Goal: Transaction & Acquisition: Book appointment/travel/reservation

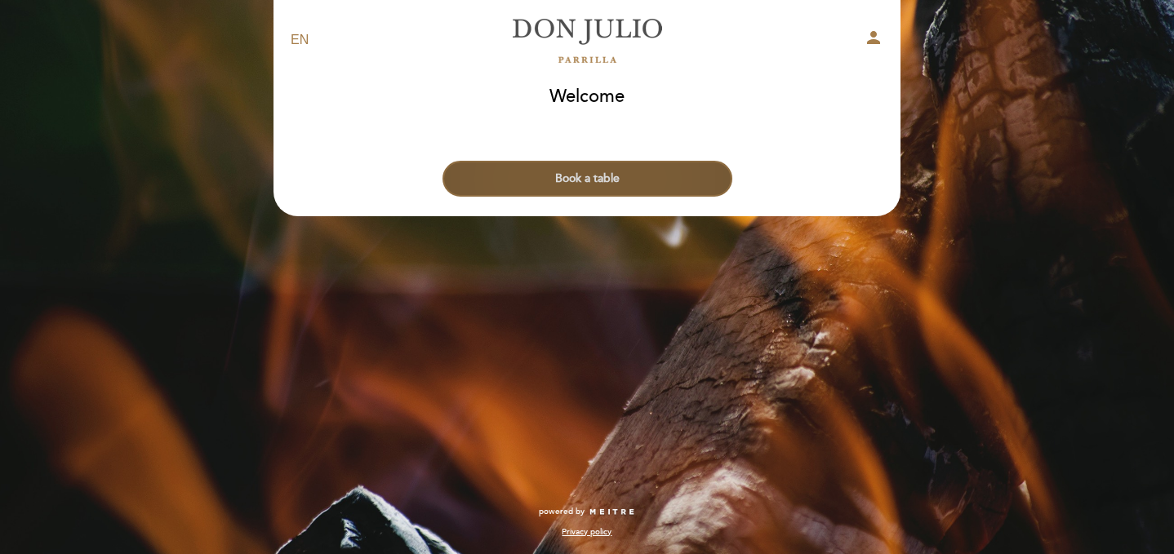
click at [549, 187] on button "Book a table" at bounding box center [588, 179] width 290 height 36
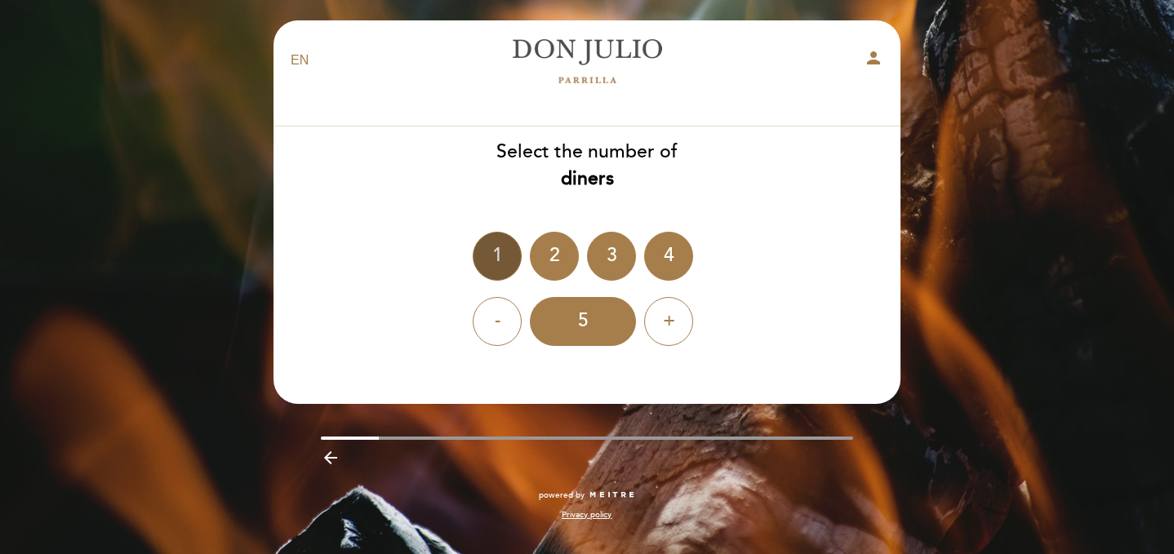
click at [496, 260] on div "1" at bounding box center [497, 256] width 49 height 49
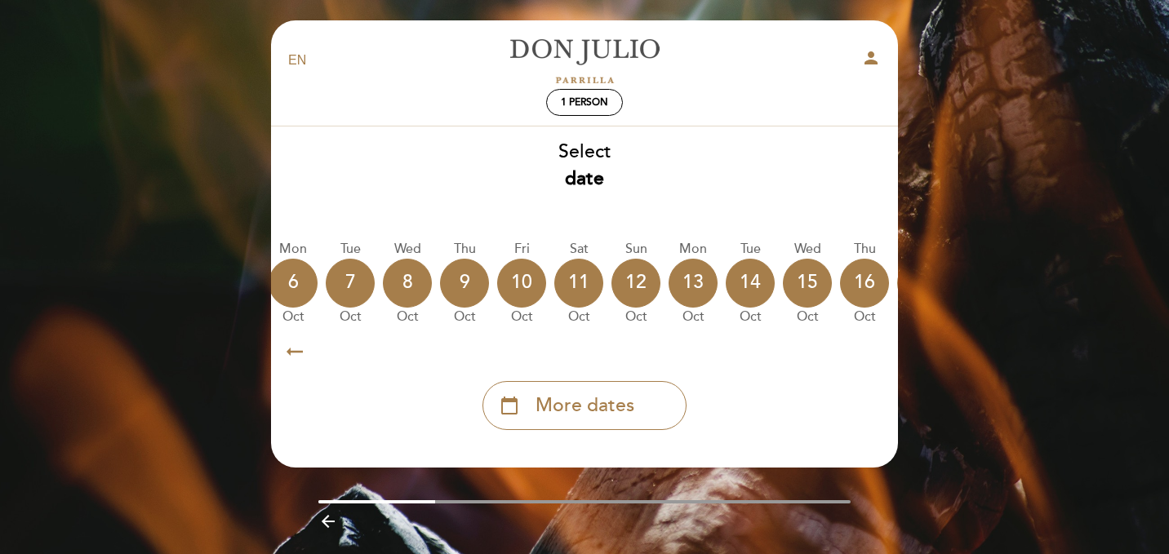
scroll to position [0, 480]
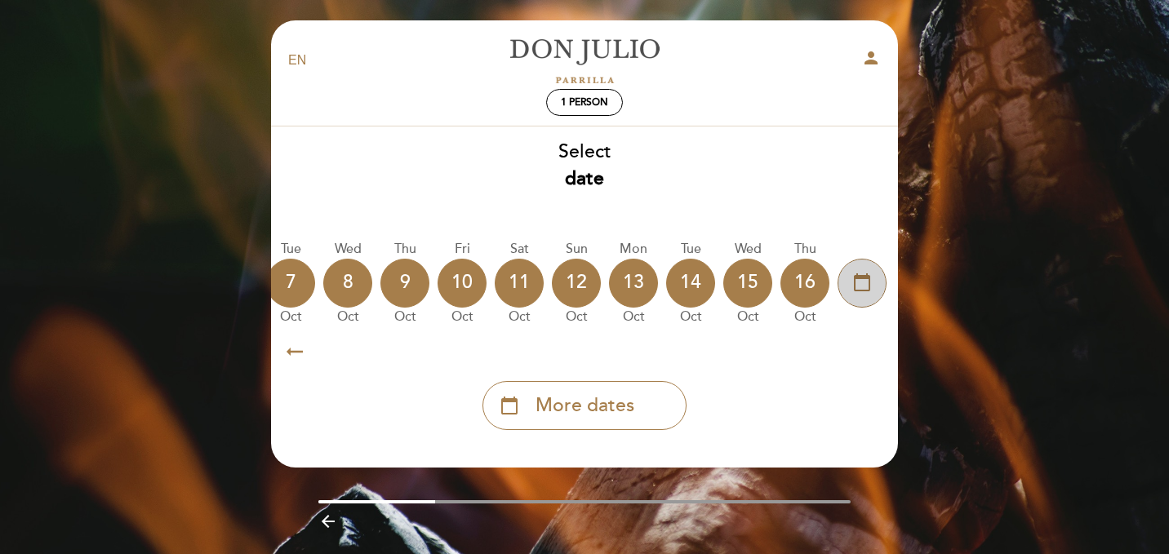
click at [881, 281] on div "calendar_today" at bounding box center [862, 283] width 49 height 49
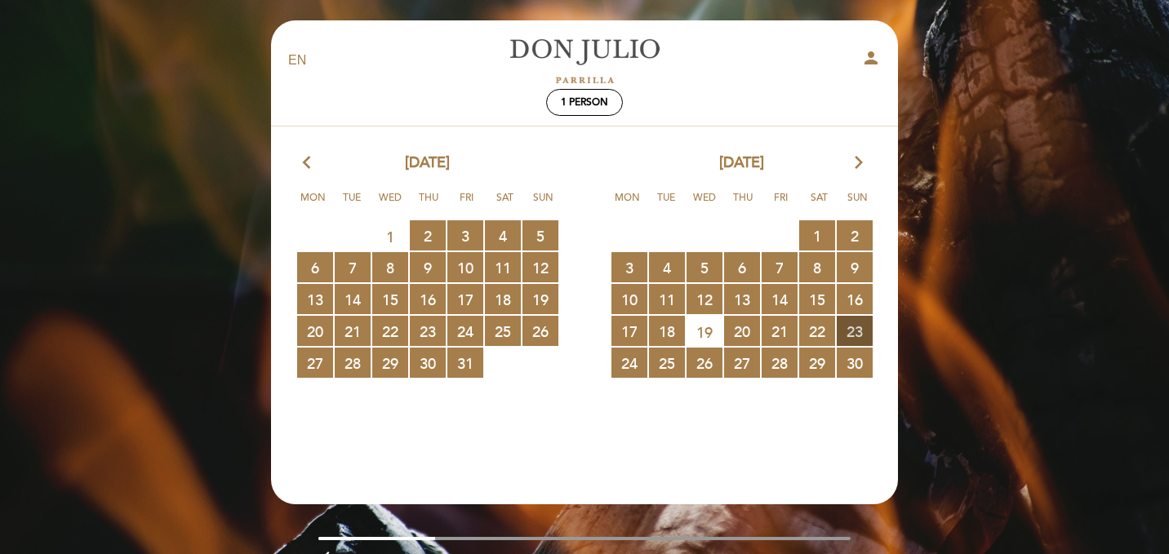
click at [853, 328] on span "23 RESERVATIONS AVAILABLE" at bounding box center [855, 331] width 36 height 30
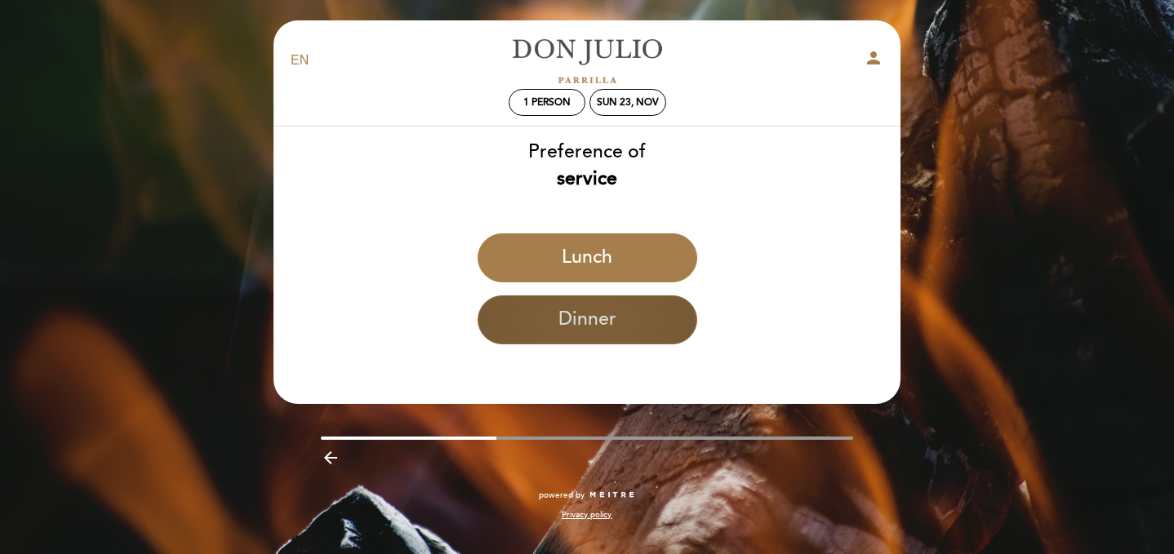
click at [595, 314] on button "Dinner" at bounding box center [588, 320] width 220 height 49
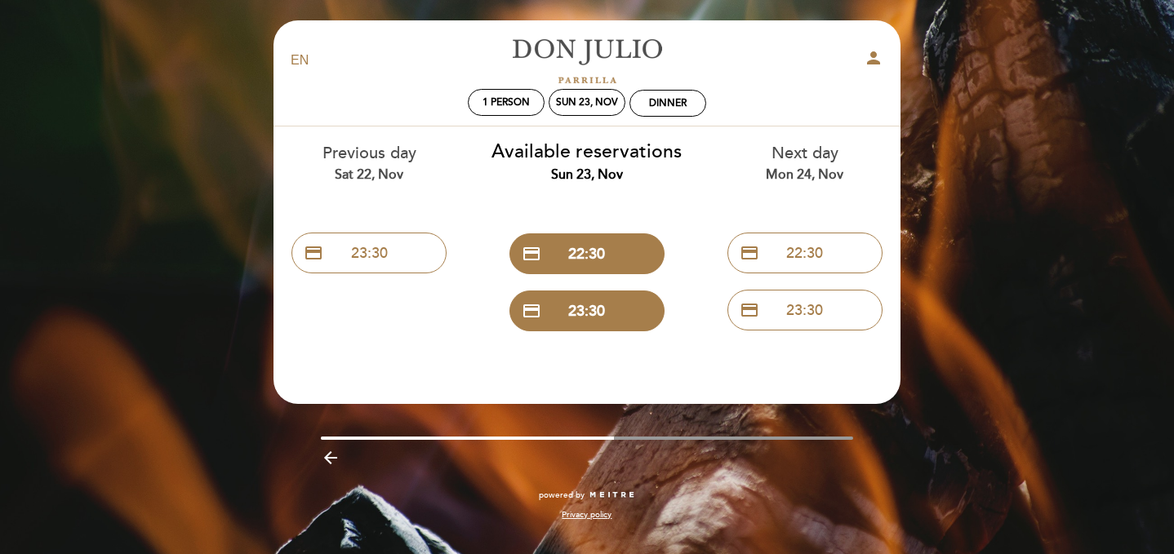
click at [326, 465] on icon "arrow_backward" at bounding box center [331, 458] width 20 height 20
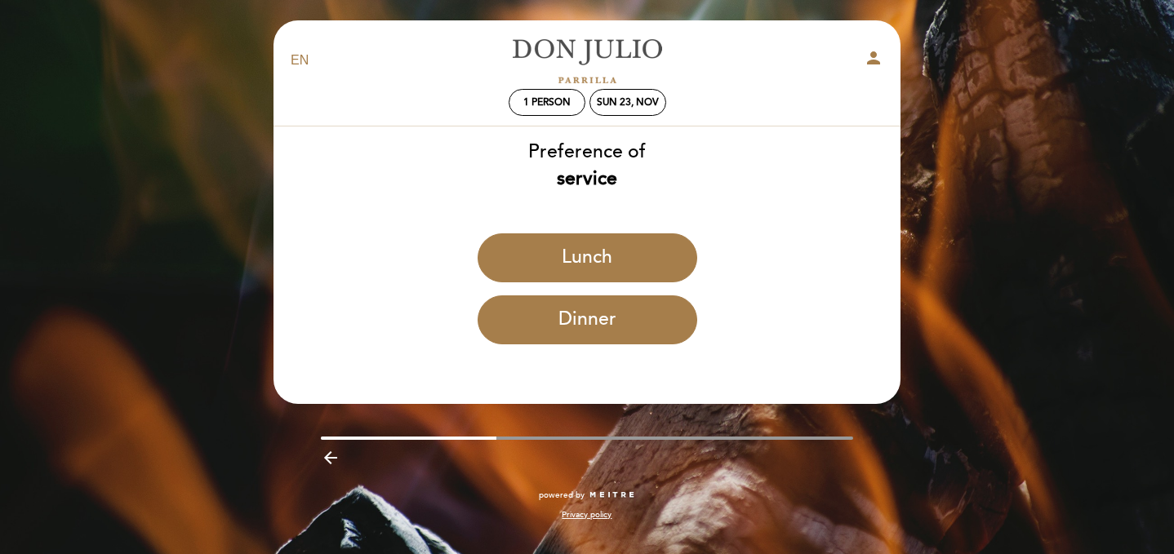
click at [538, 283] on div "Lunch" at bounding box center [587, 265] width 629 height 62
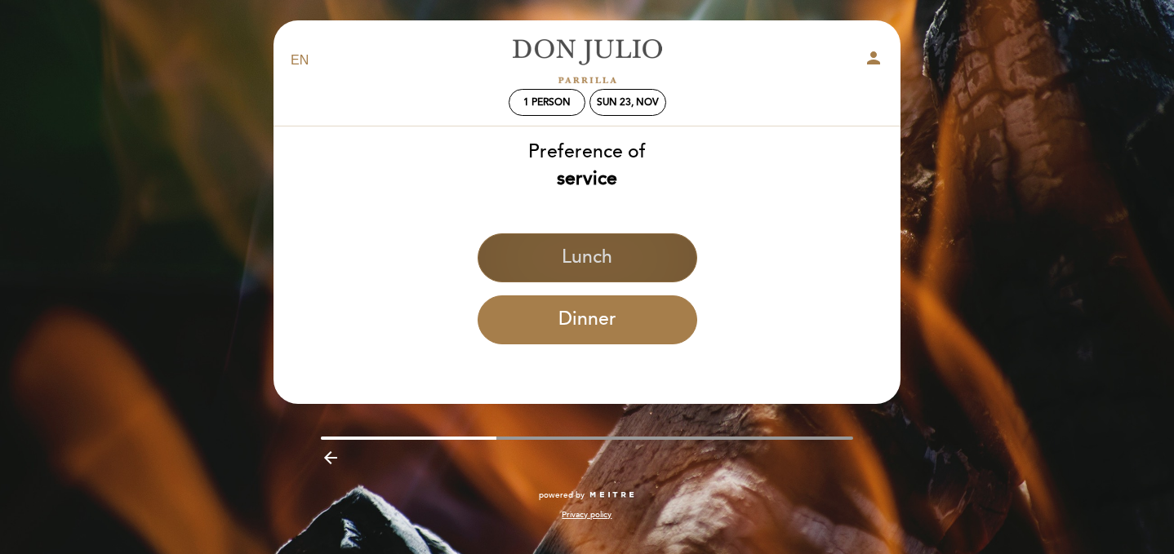
click at [535, 246] on button "Lunch" at bounding box center [588, 258] width 220 height 49
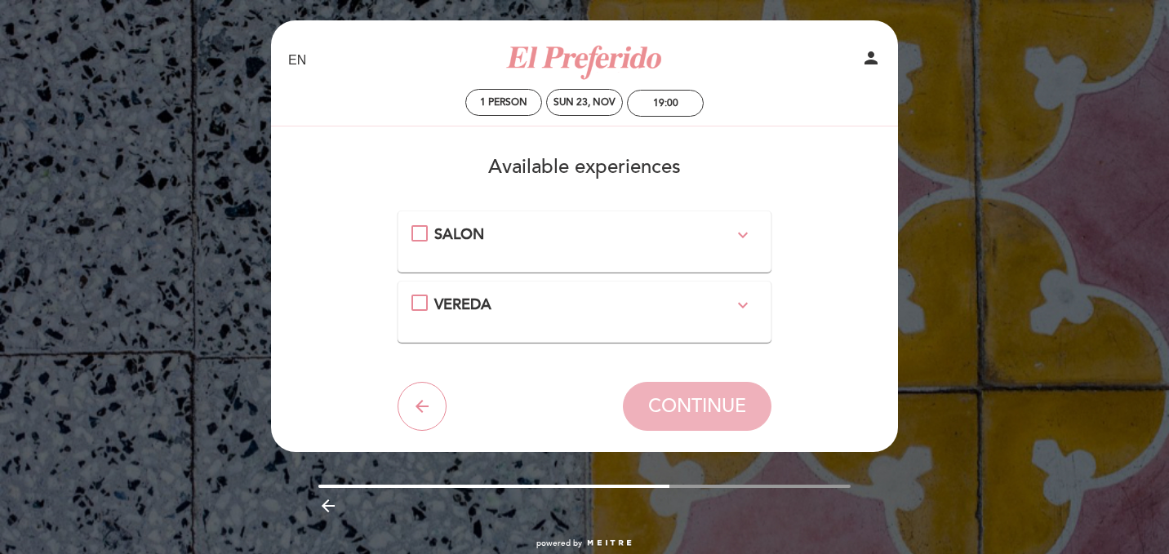
click at [507, 307] on div "VEREDA expand_more" at bounding box center [584, 305] width 300 height 21
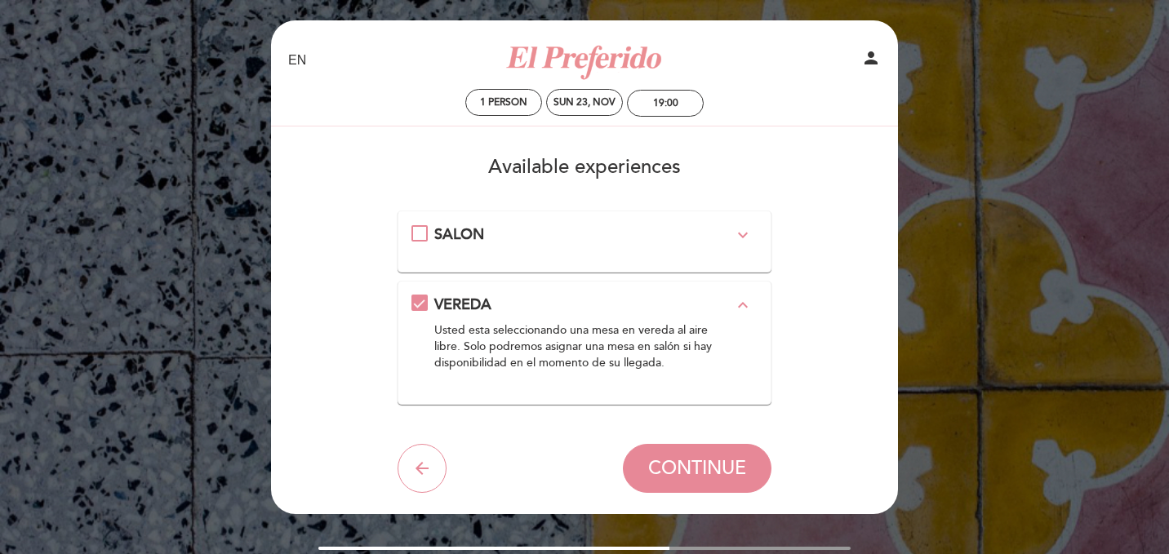
click at [566, 233] on div "SALON expand_more" at bounding box center [584, 235] width 300 height 21
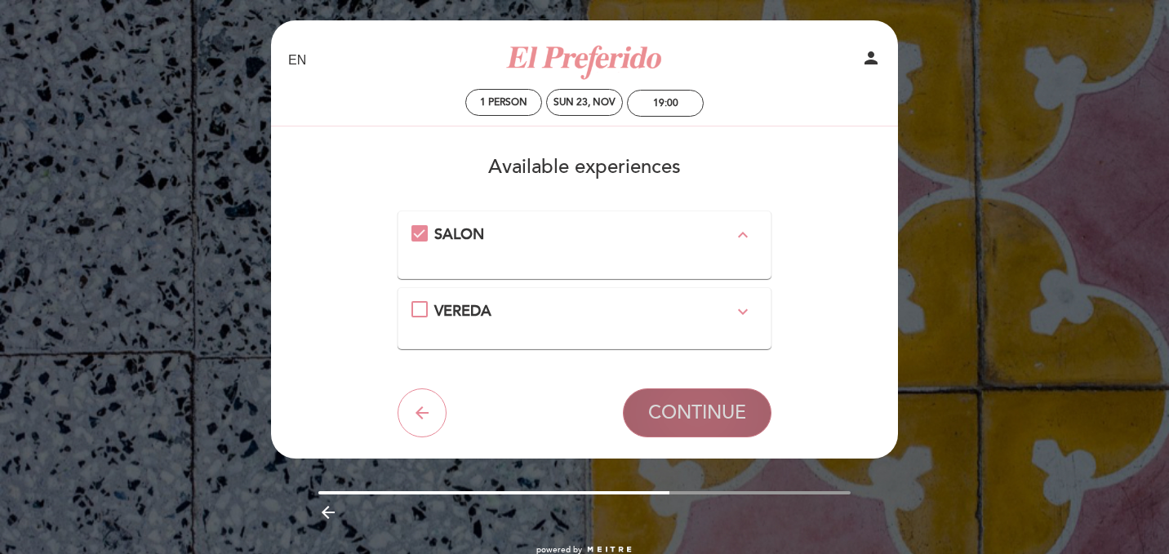
click at [670, 394] on button "CONTINUE" at bounding box center [697, 413] width 149 height 49
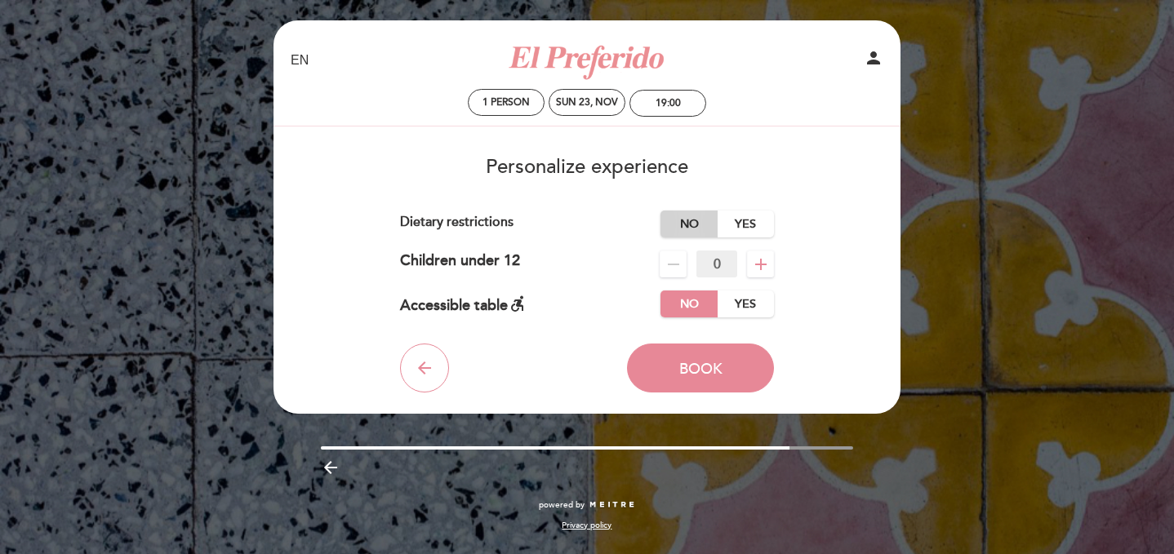
click at [701, 220] on label "No" at bounding box center [689, 224] width 57 height 27
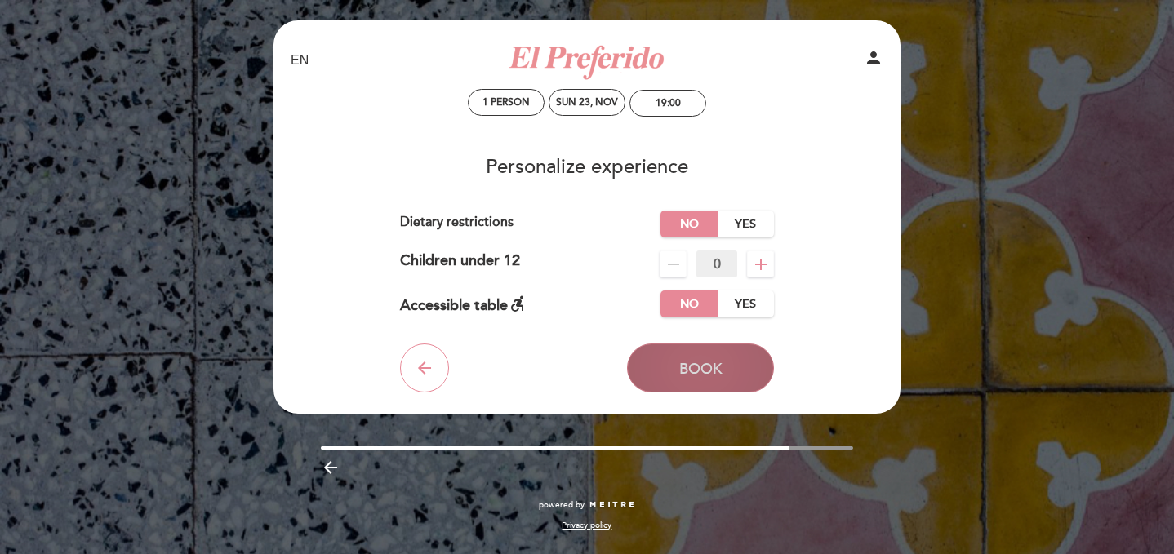
click at [706, 379] on button "Book" at bounding box center [700, 368] width 147 height 49
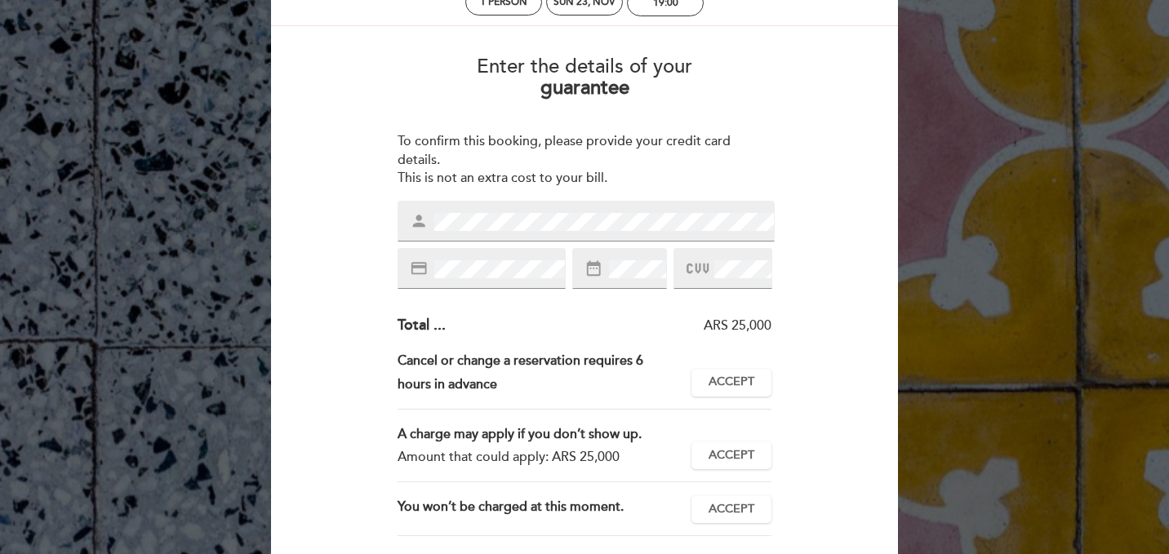
scroll to position [111, 0]
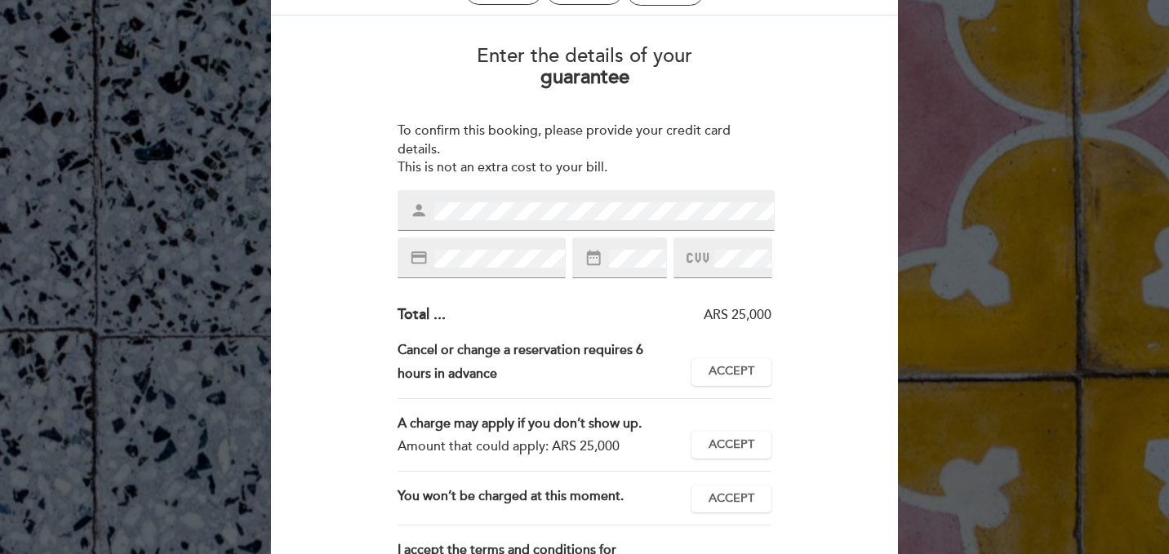
click at [500, 222] on div "person" at bounding box center [586, 210] width 377 height 41
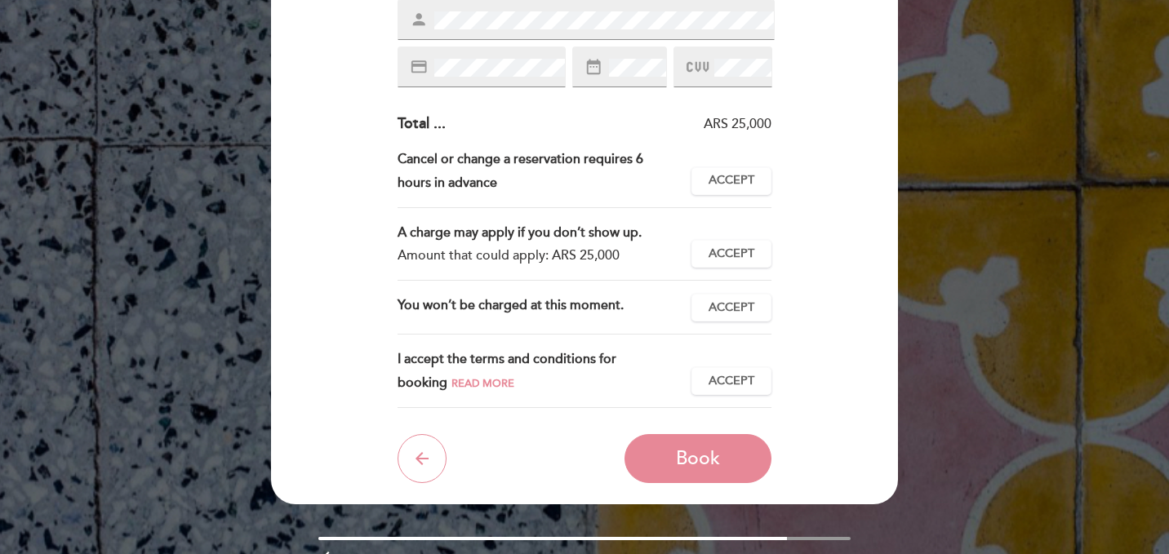
scroll to position [317, 0]
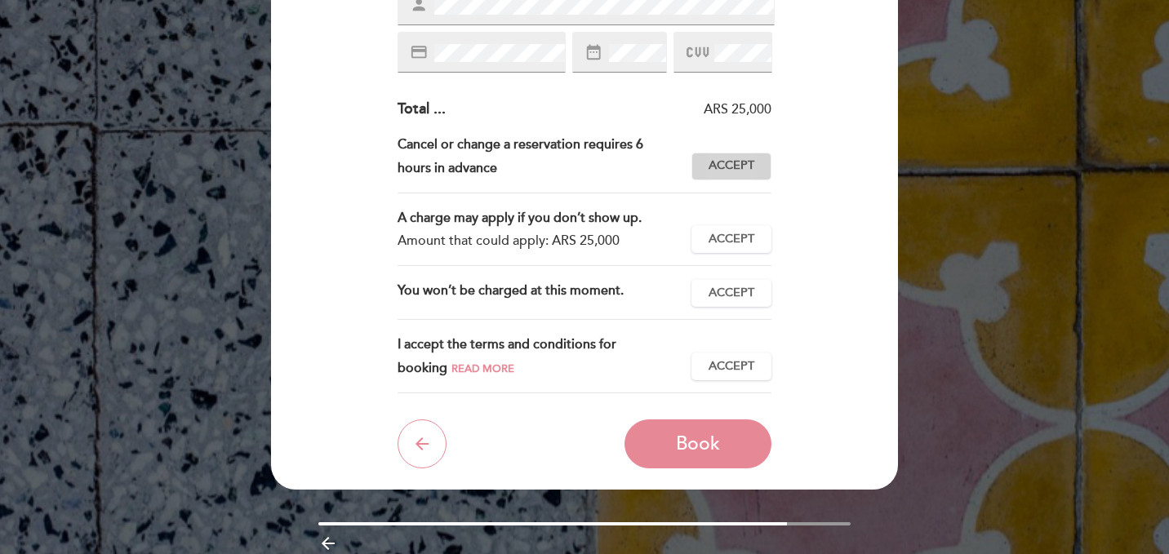
click at [754, 167] on span "Accept" at bounding box center [732, 166] width 46 height 17
click at [737, 238] on span "Accept" at bounding box center [732, 239] width 46 height 17
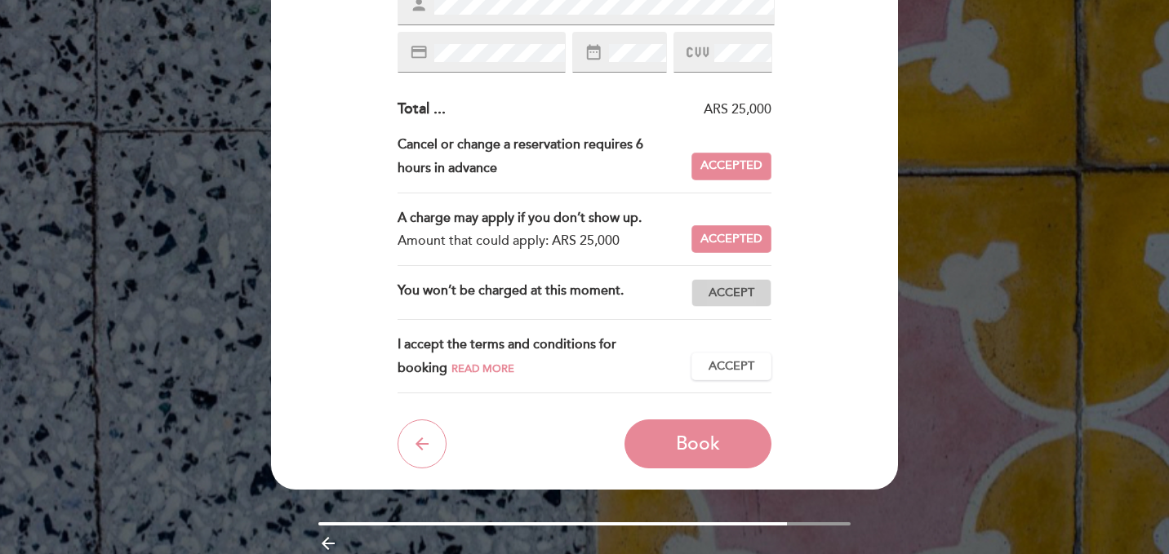
click at [728, 303] on button "Accept Accepted" at bounding box center [732, 293] width 80 height 28
click at [722, 352] on div "I accept the terms and conditions for booking Read more Accept Accepted" at bounding box center [585, 363] width 375 height 60
click at [722, 373] on span "Accept" at bounding box center [732, 366] width 46 height 17
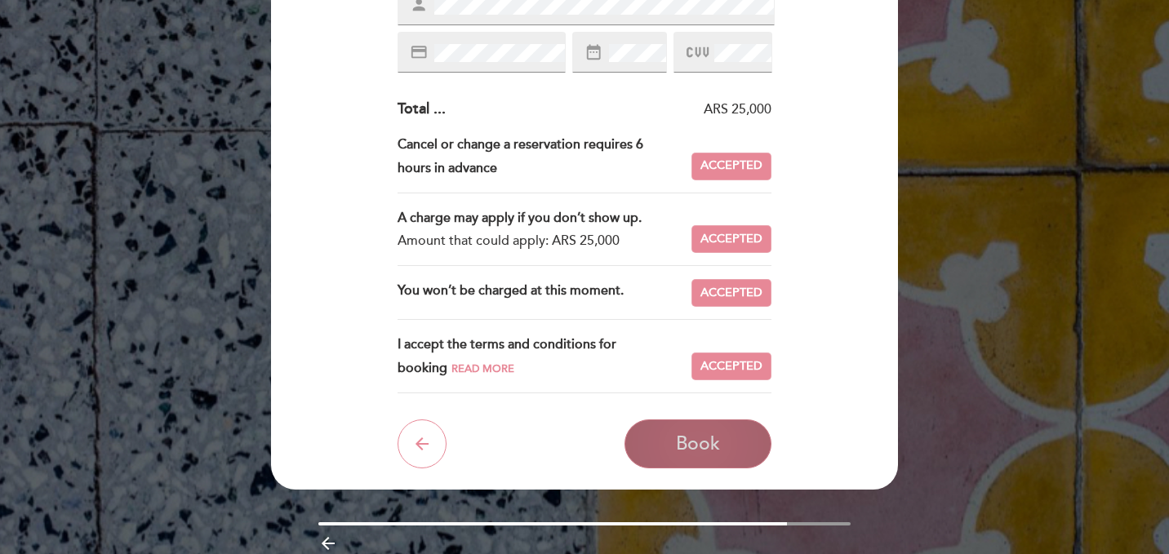
click at [694, 441] on span "Book" at bounding box center [698, 444] width 44 height 23
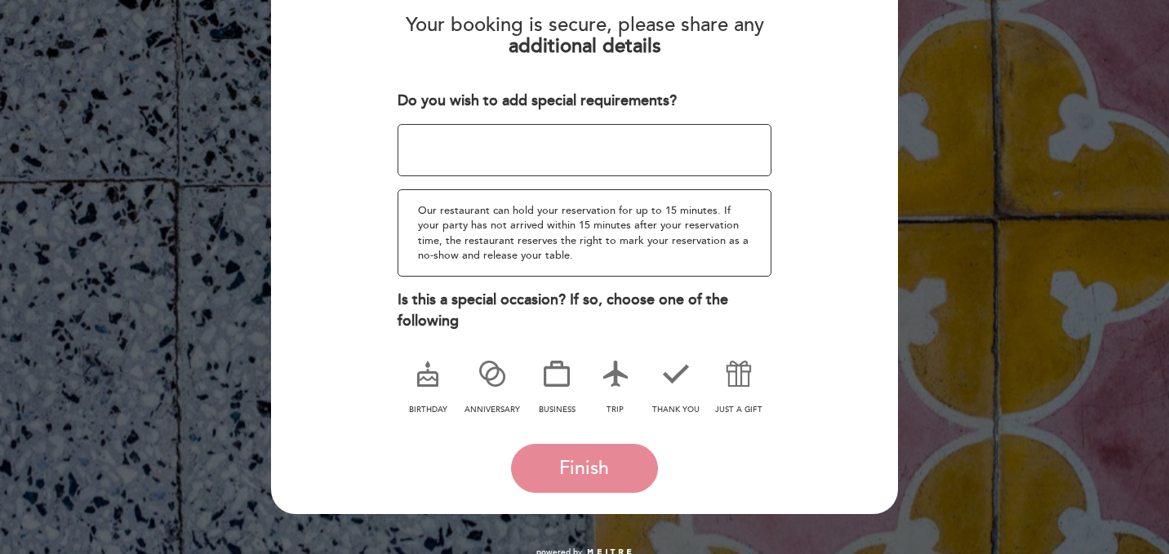
scroll to position [227, 0]
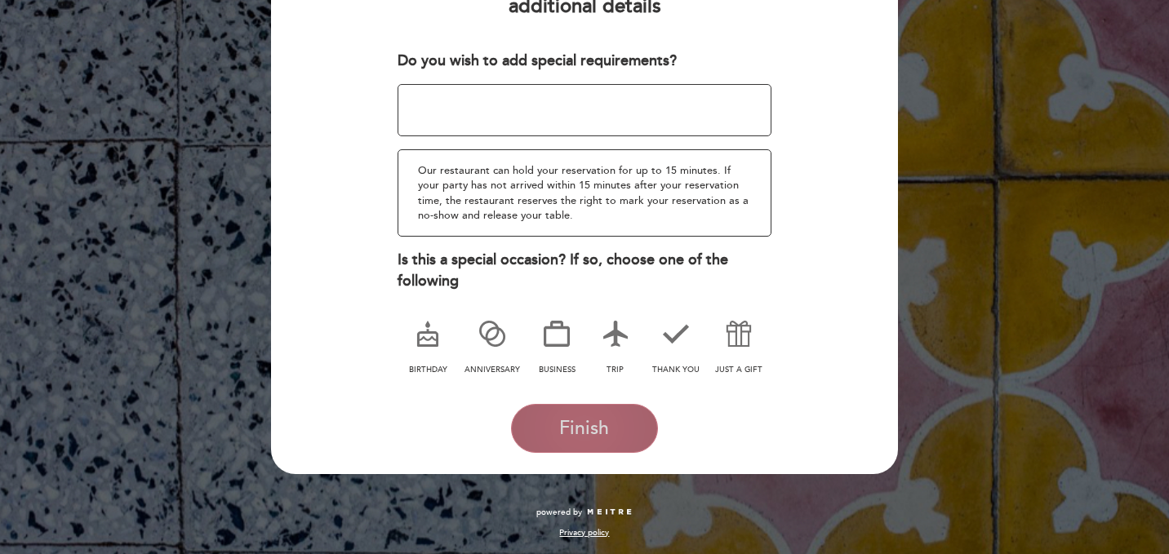
click at [568, 436] on span "Finish" at bounding box center [584, 428] width 50 height 23
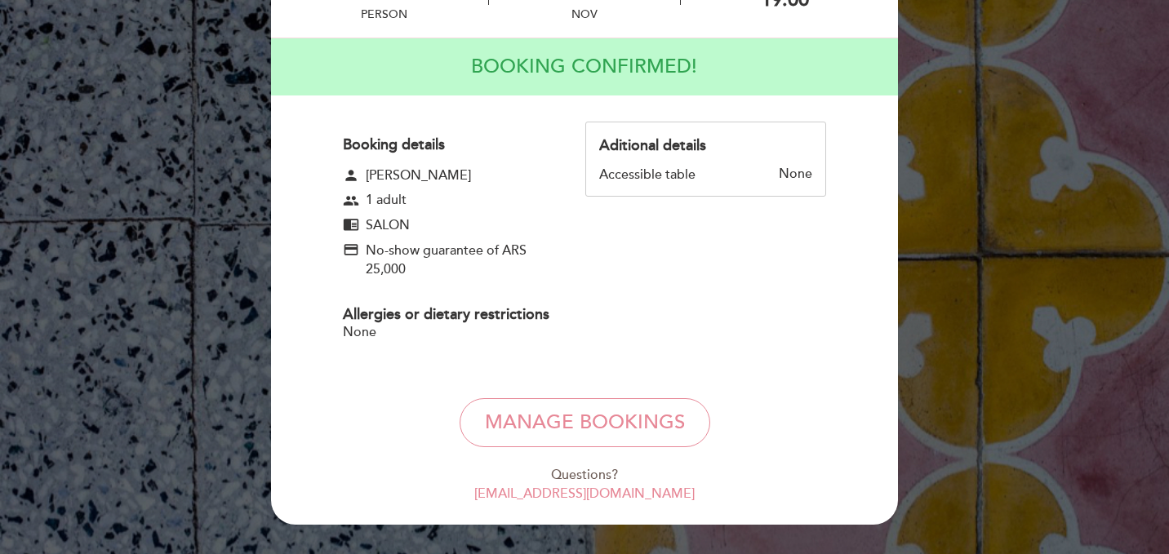
scroll to position [139, 0]
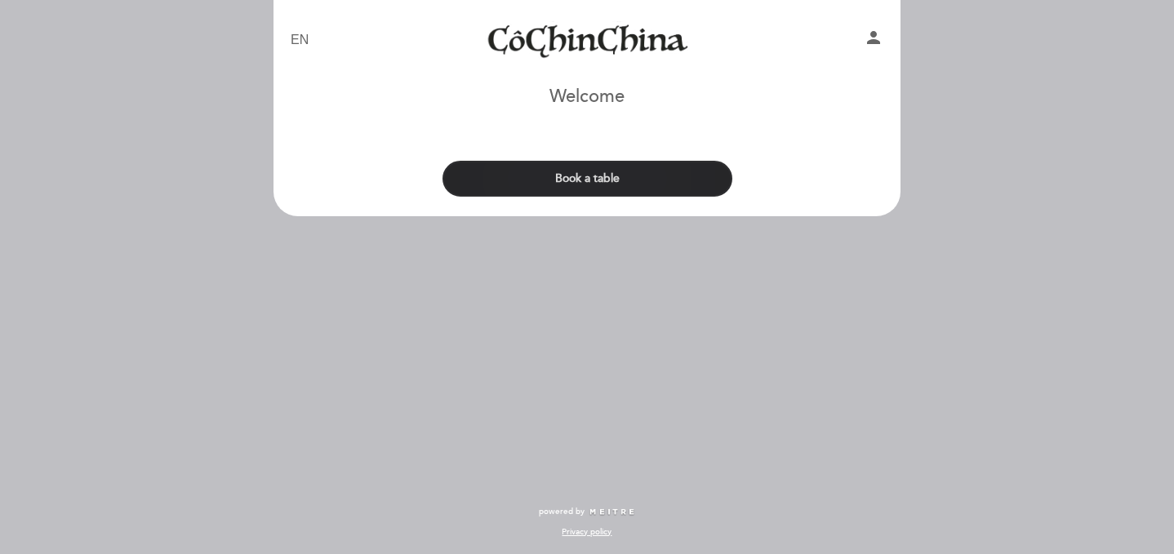
click at [621, 167] on button "Book a table" at bounding box center [588, 179] width 290 height 36
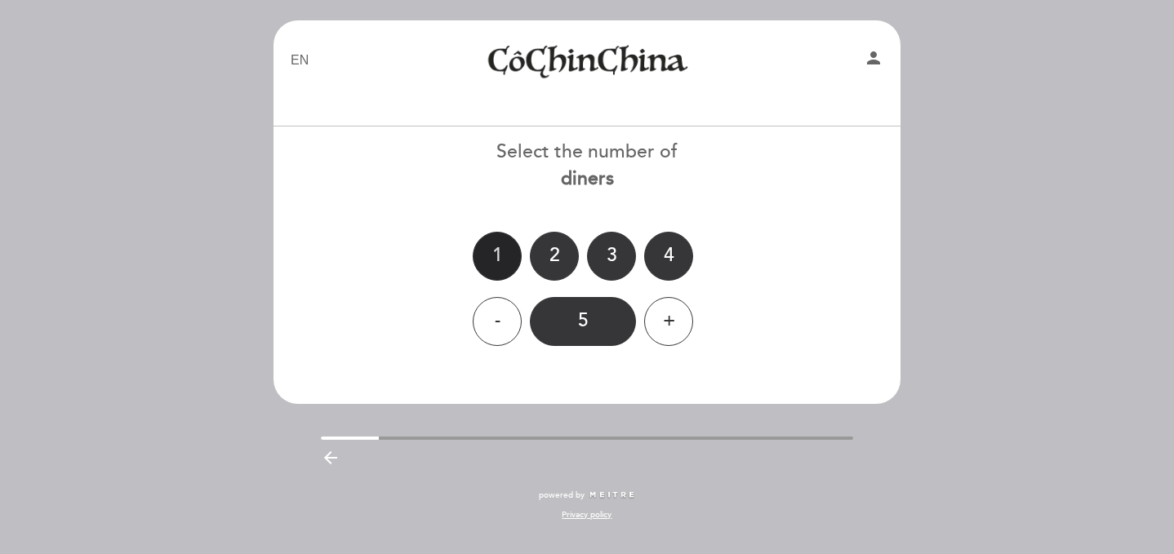
click at [488, 257] on div "1" at bounding box center [497, 256] width 49 height 49
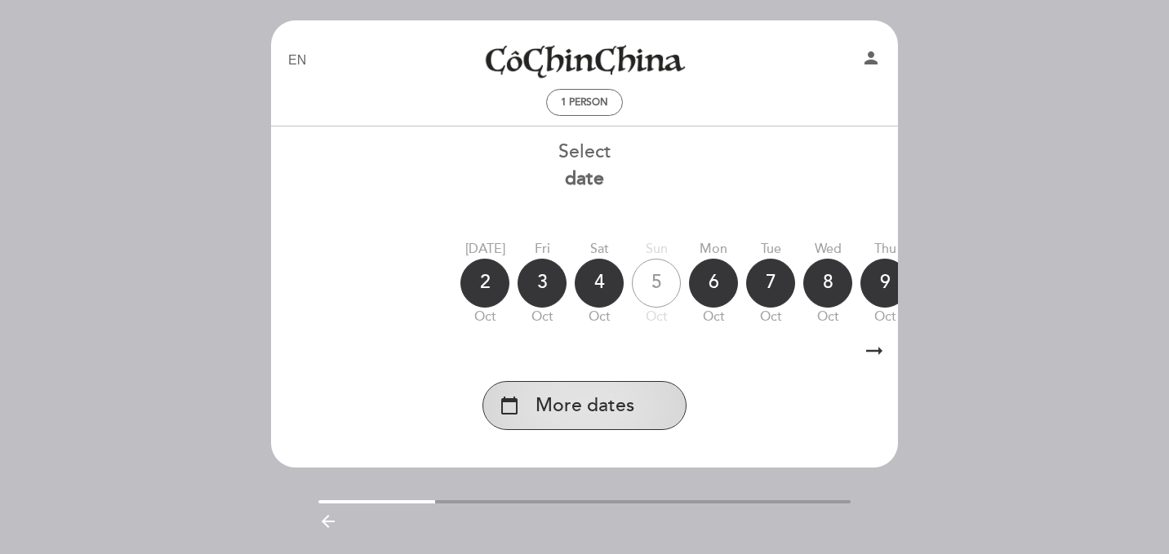
click at [612, 400] on span "More dates" at bounding box center [585, 406] width 99 height 27
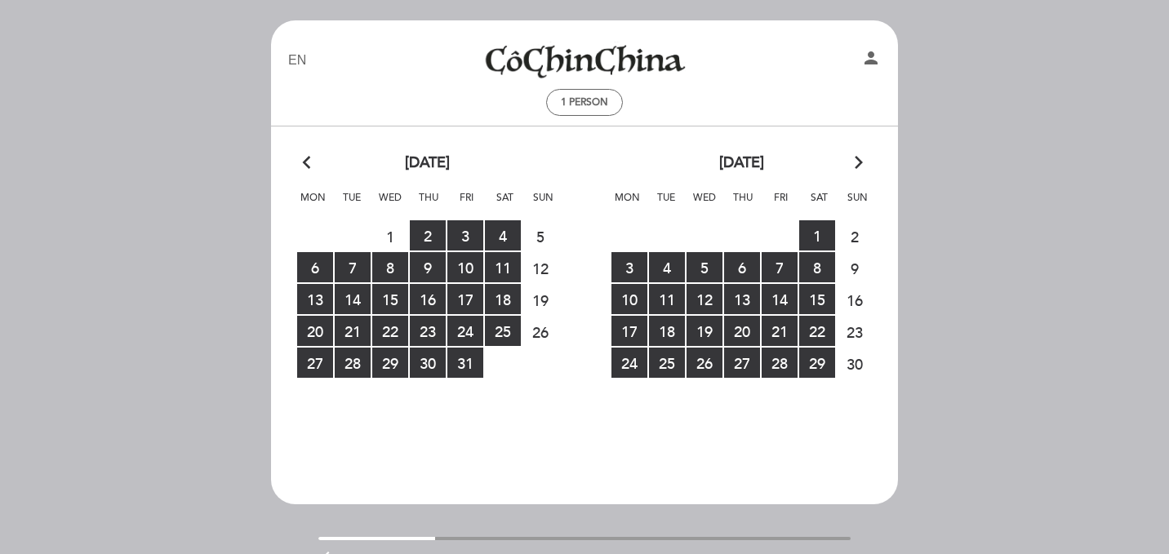
click at [847, 335] on span "23" at bounding box center [855, 332] width 36 height 30
click at [629, 364] on span "24 RESERVATIONS AVAILABLE" at bounding box center [630, 363] width 36 height 30
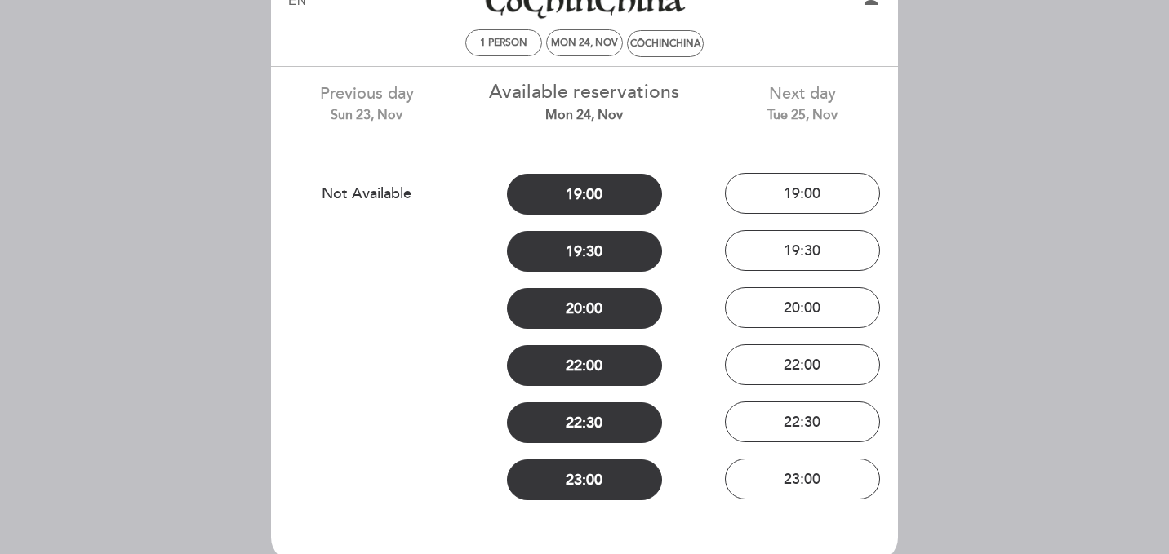
scroll to position [59, 0]
